Goal: Task Accomplishment & Management: Complete application form

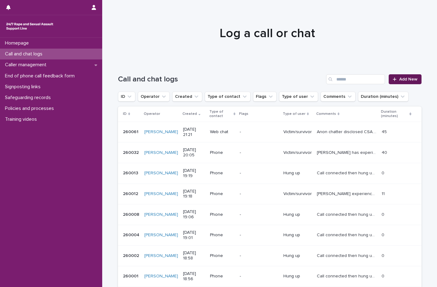
click at [405, 77] on span "Add New" at bounding box center [408, 79] width 18 height 4
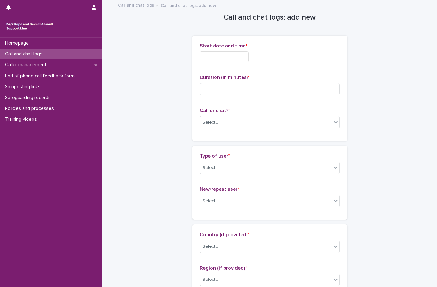
click at [208, 59] on input "text" at bounding box center [224, 56] width 49 height 11
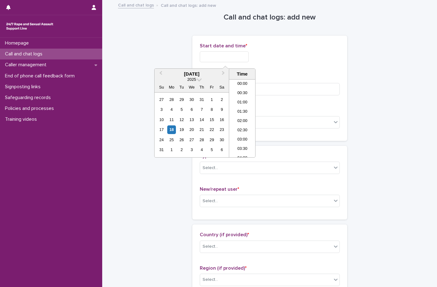
scroll to position [368, 0]
click at [172, 130] on div "18" at bounding box center [171, 129] width 8 height 8
click at [244, 110] on li "21:00" at bounding box center [242, 106] width 26 height 9
click at [241, 55] on input "**********" at bounding box center [224, 56] width 49 height 11
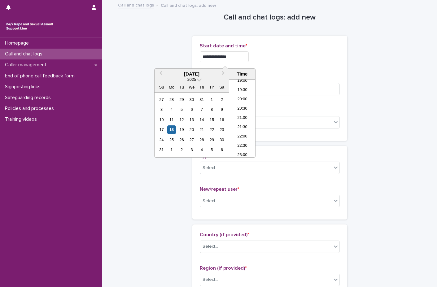
type input "**********"
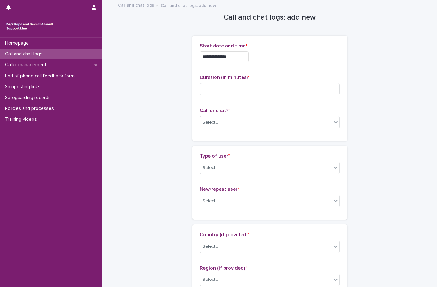
click at [276, 49] on div "**********" at bounding box center [270, 55] width 140 height 24
click at [232, 88] on input at bounding box center [270, 89] width 140 height 12
type input "**"
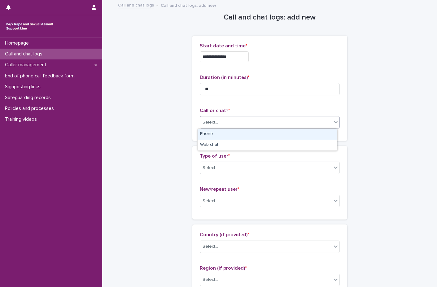
click at [219, 126] on div "Select..." at bounding box center [266, 122] width 132 height 10
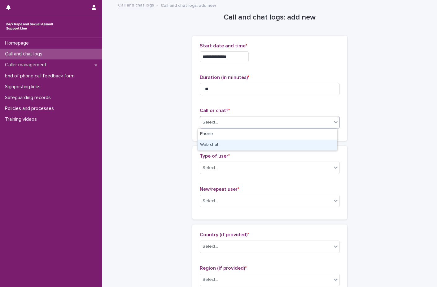
click at [219, 148] on div "Web chat" at bounding box center [267, 145] width 139 height 11
click at [217, 167] on div "Select..." at bounding box center [266, 168] width 132 height 10
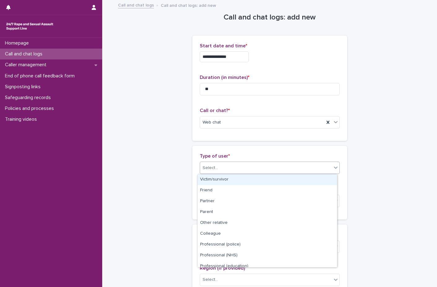
click at [215, 178] on div "Victim/survivor" at bounding box center [267, 179] width 139 height 11
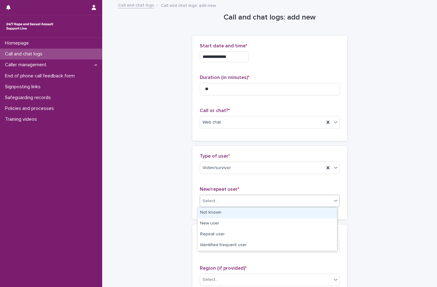
click at [222, 204] on div "Select..." at bounding box center [266, 201] width 132 height 10
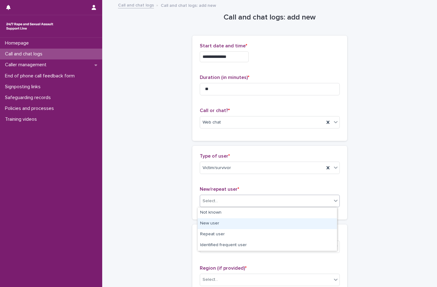
click at [216, 225] on div "New user" at bounding box center [267, 223] width 139 height 11
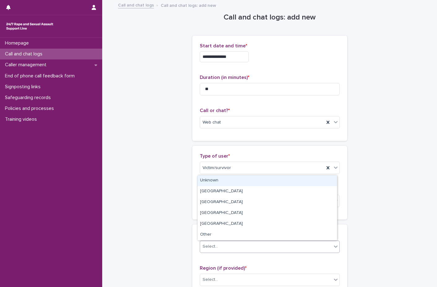
click at [221, 245] on div "Select..." at bounding box center [266, 246] width 132 height 10
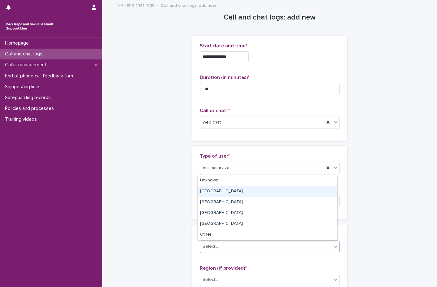
click at [219, 191] on div "[GEOGRAPHIC_DATA]" at bounding box center [267, 191] width 139 height 11
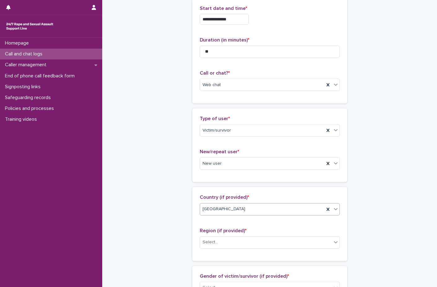
scroll to position [93, 0]
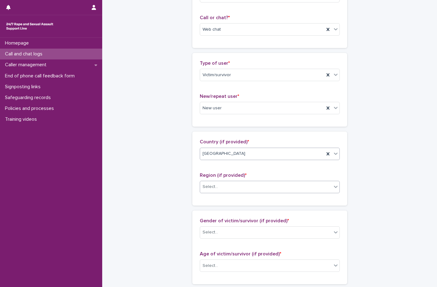
click at [233, 189] on div "Select..." at bounding box center [266, 187] width 132 height 10
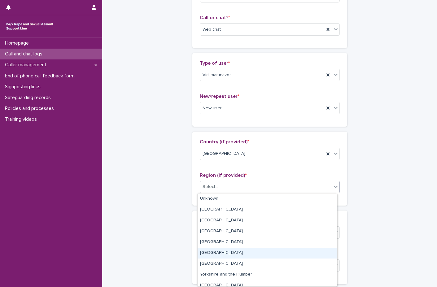
click at [230, 256] on div "[GEOGRAPHIC_DATA]" at bounding box center [267, 253] width 139 height 11
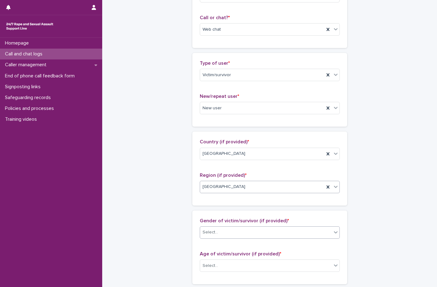
click at [229, 236] on div "Select..." at bounding box center [266, 232] width 132 height 10
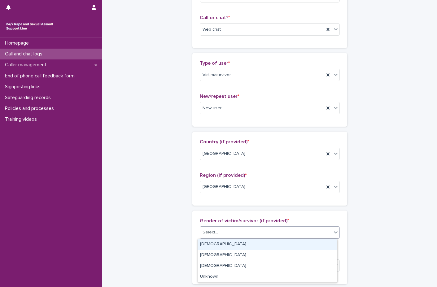
click at [222, 246] on div "[DEMOGRAPHIC_DATA]" at bounding box center [267, 244] width 139 height 11
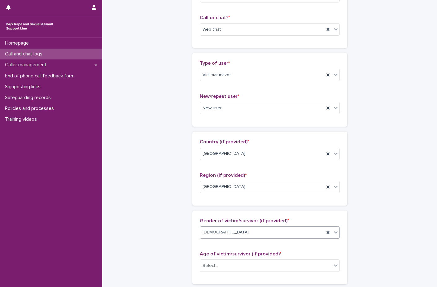
scroll to position [155, 0]
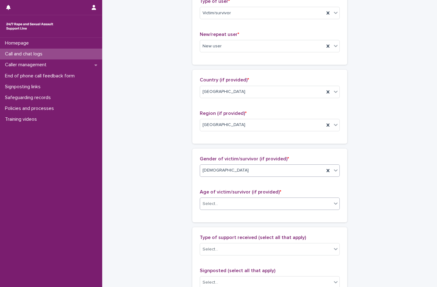
click at [221, 199] on div "Select..." at bounding box center [266, 204] width 132 height 10
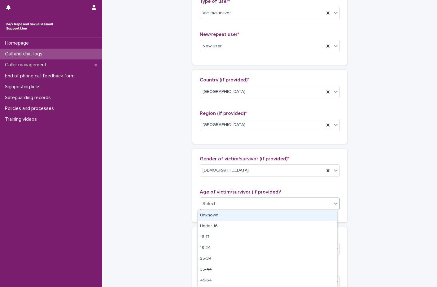
click at [216, 217] on div "Unknown" at bounding box center [267, 215] width 139 height 11
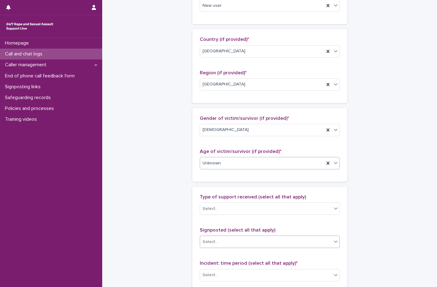
scroll to position [248, 0]
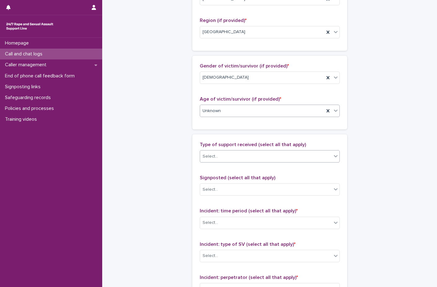
click at [226, 158] on div "Select..." at bounding box center [266, 156] width 132 height 10
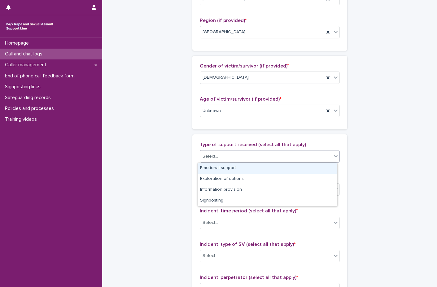
click at [221, 170] on div "Emotional support" at bounding box center [267, 168] width 139 height 11
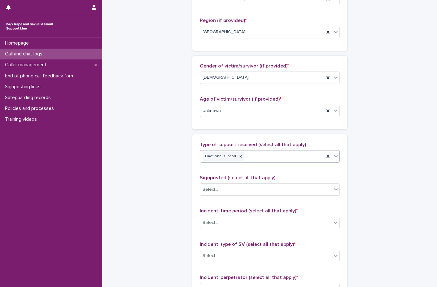
click at [259, 155] on div "Emotional support" at bounding box center [262, 156] width 124 height 11
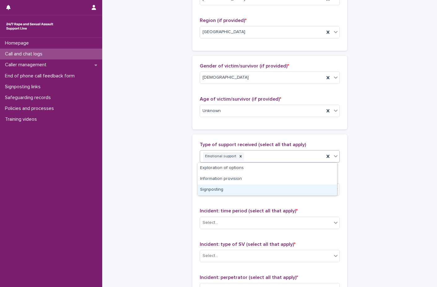
click at [250, 189] on div "Signposting" at bounding box center [267, 189] width 139 height 11
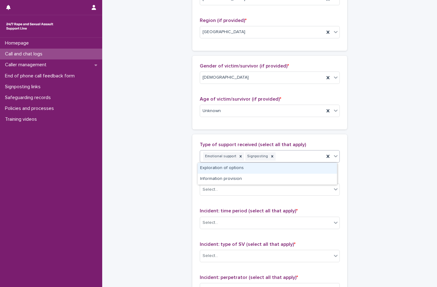
click at [283, 153] on div "Emotional support Signposting" at bounding box center [262, 156] width 124 height 11
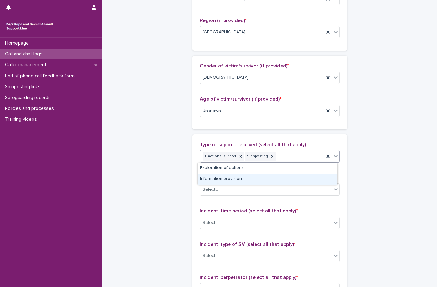
click at [238, 183] on div "Information provision" at bounding box center [267, 179] width 139 height 11
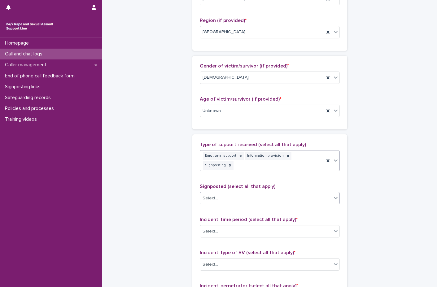
click at [236, 193] on div "Select..." at bounding box center [266, 198] width 132 height 10
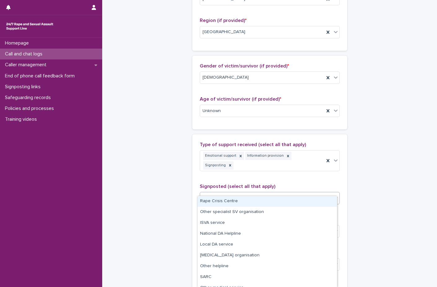
click at [232, 204] on div "Rape Crisis Centre" at bounding box center [267, 201] width 139 height 11
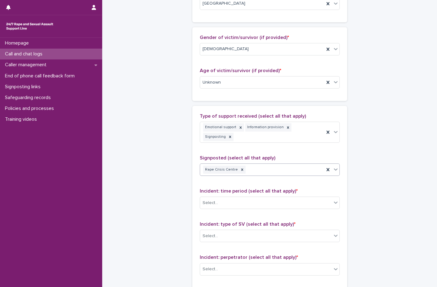
scroll to position [310, 0]
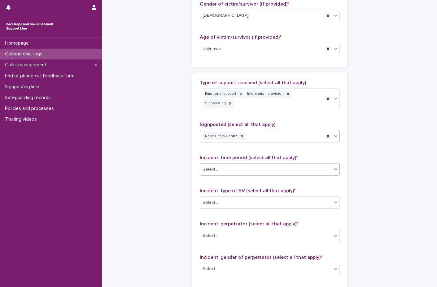
click at [219, 164] on div "Select..." at bounding box center [266, 169] width 132 height 10
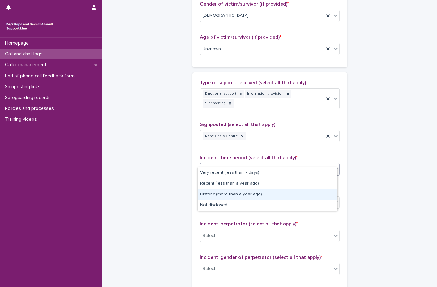
click at [220, 194] on div "Historic (more than a year ago)" at bounding box center [267, 194] width 139 height 11
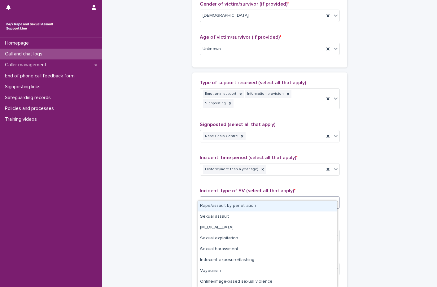
click at [223, 198] on div "Select..." at bounding box center [266, 203] width 132 height 10
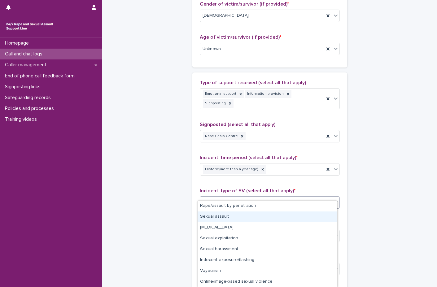
click at [234, 220] on div "Sexual assault" at bounding box center [267, 216] width 139 height 11
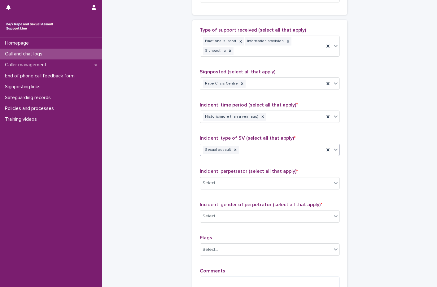
scroll to position [402, 0]
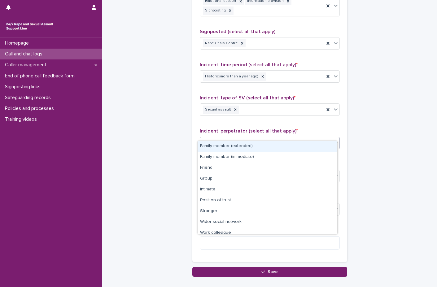
click at [237, 138] on div "Select..." at bounding box center [266, 143] width 132 height 10
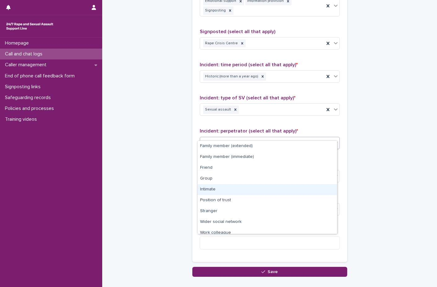
click at [235, 195] on div "Intimate" at bounding box center [267, 189] width 139 height 11
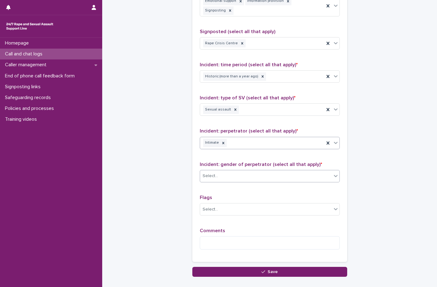
click at [237, 171] on div "Select..." at bounding box center [266, 176] width 132 height 10
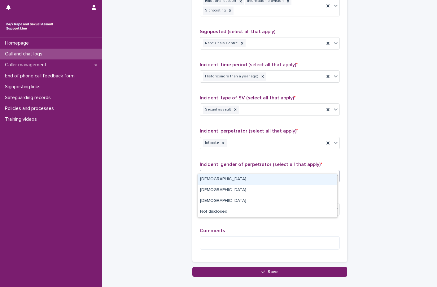
click at [232, 179] on div "[DEMOGRAPHIC_DATA]" at bounding box center [267, 179] width 139 height 11
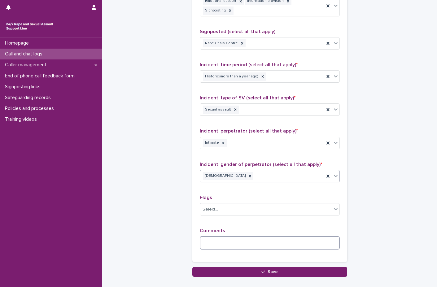
click at [233, 236] on textarea at bounding box center [270, 242] width 140 height 13
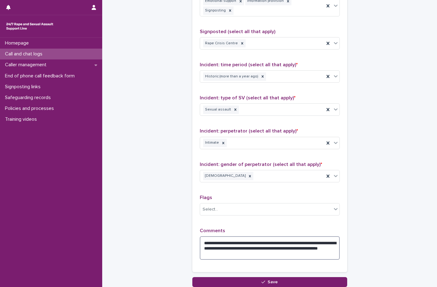
click at [216, 244] on textarea "**********" at bounding box center [270, 248] width 140 height 24
click at [264, 250] on textarea "**********" at bounding box center [270, 248] width 140 height 24
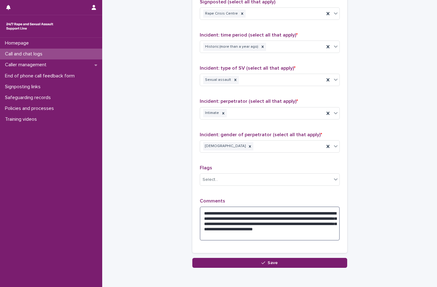
scroll to position [453, 0]
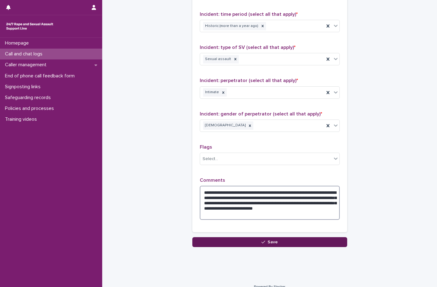
type textarea "**********"
click at [284, 237] on button "Save" at bounding box center [269, 242] width 155 height 10
